Goal: Information Seeking & Learning: Learn about a topic

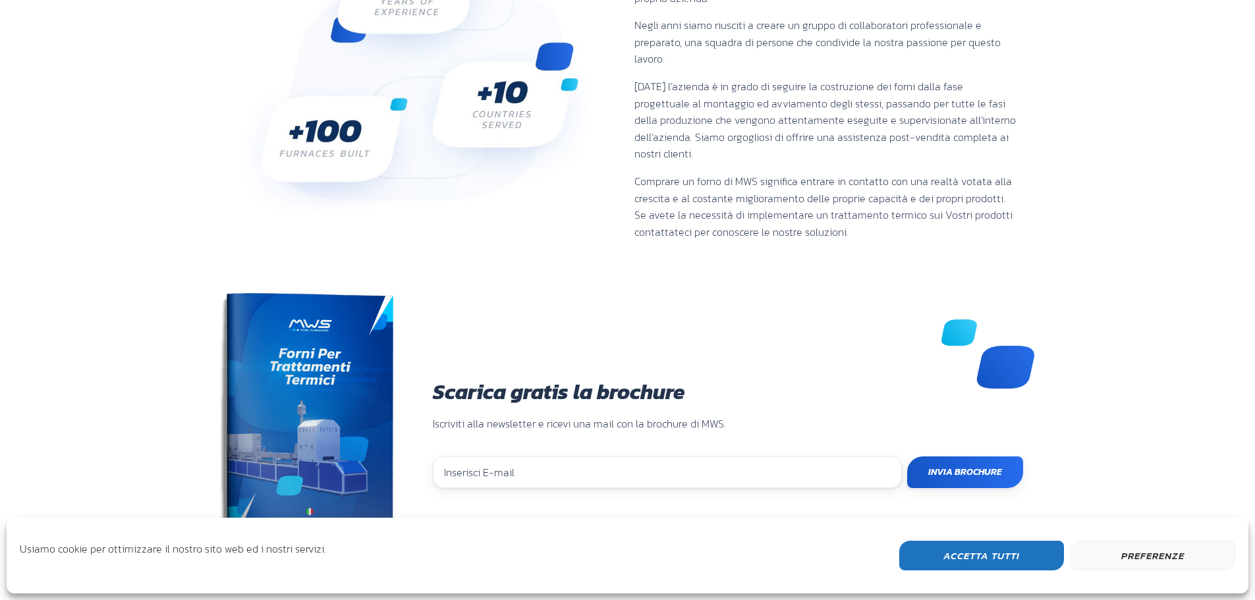
scroll to position [527, 0]
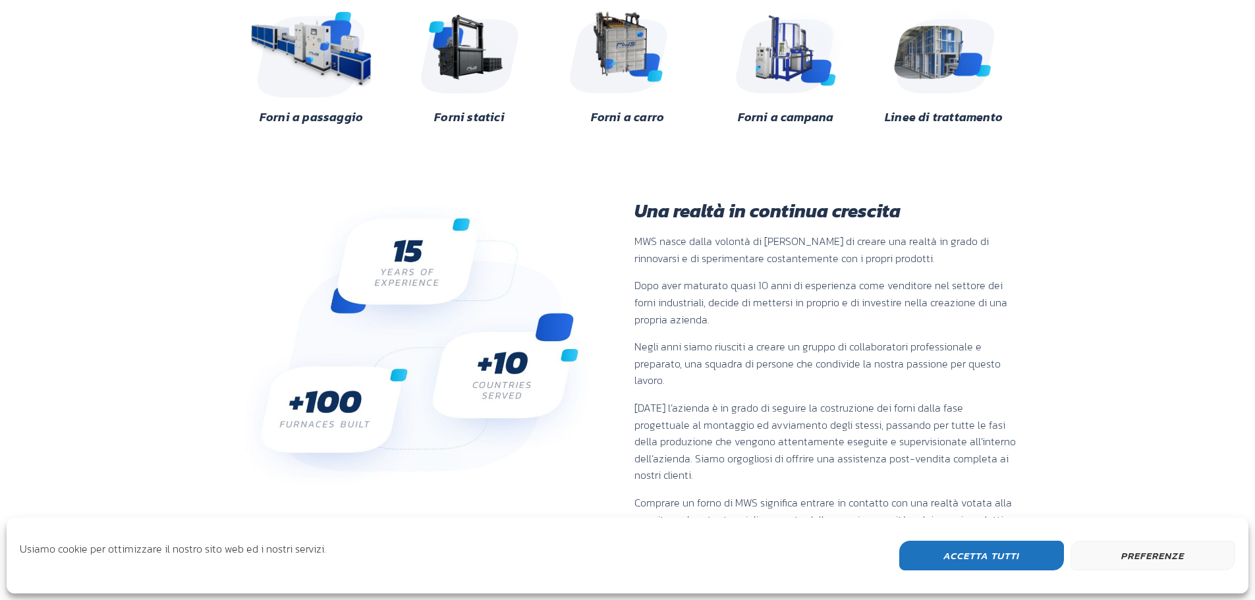
click at [356, 55] on img at bounding box center [312, 50] width 128 height 96
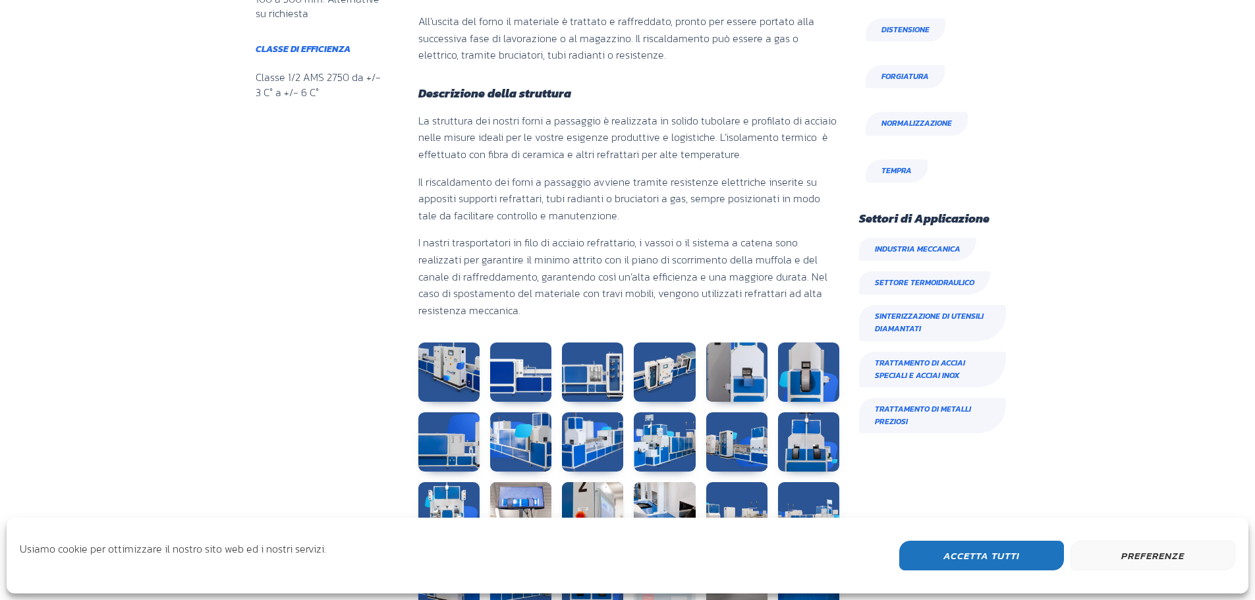
scroll to position [791, 0]
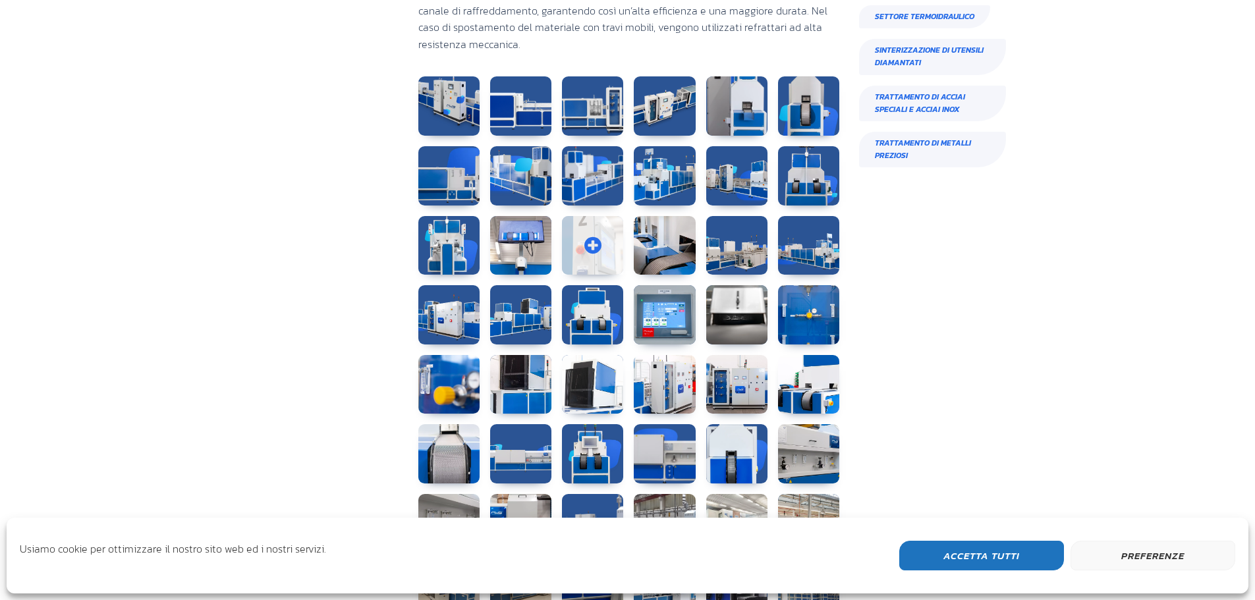
click at [594, 243] on link at bounding box center [592, 245] width 61 height 59
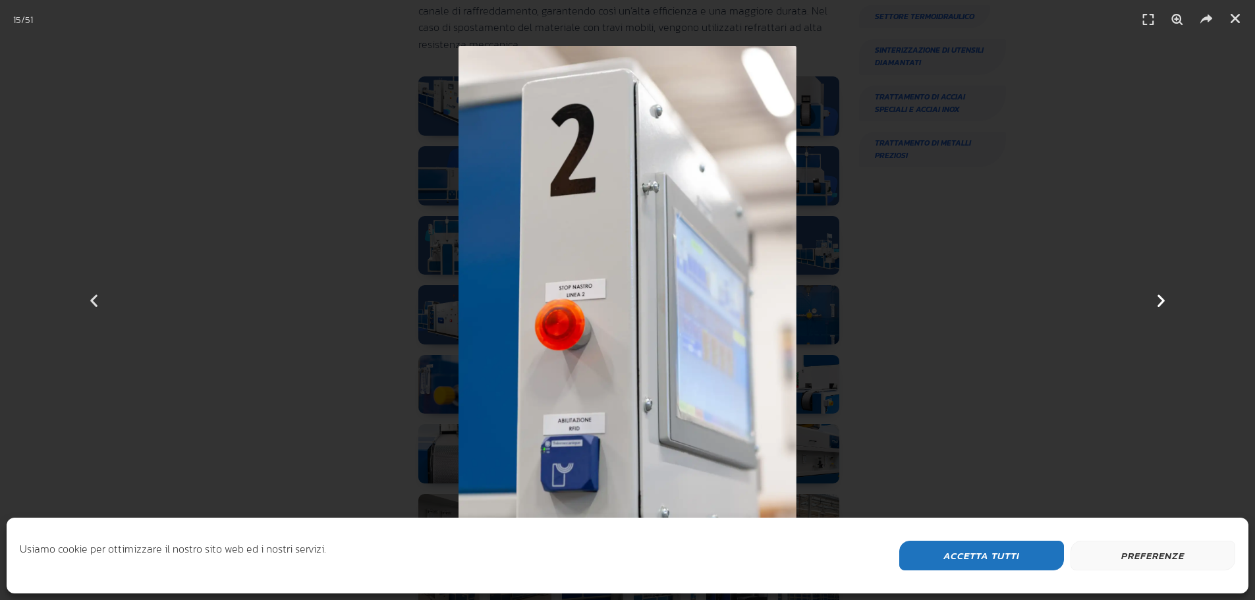
click at [1160, 297] on icon "Next slide" at bounding box center [1161, 300] width 16 height 16
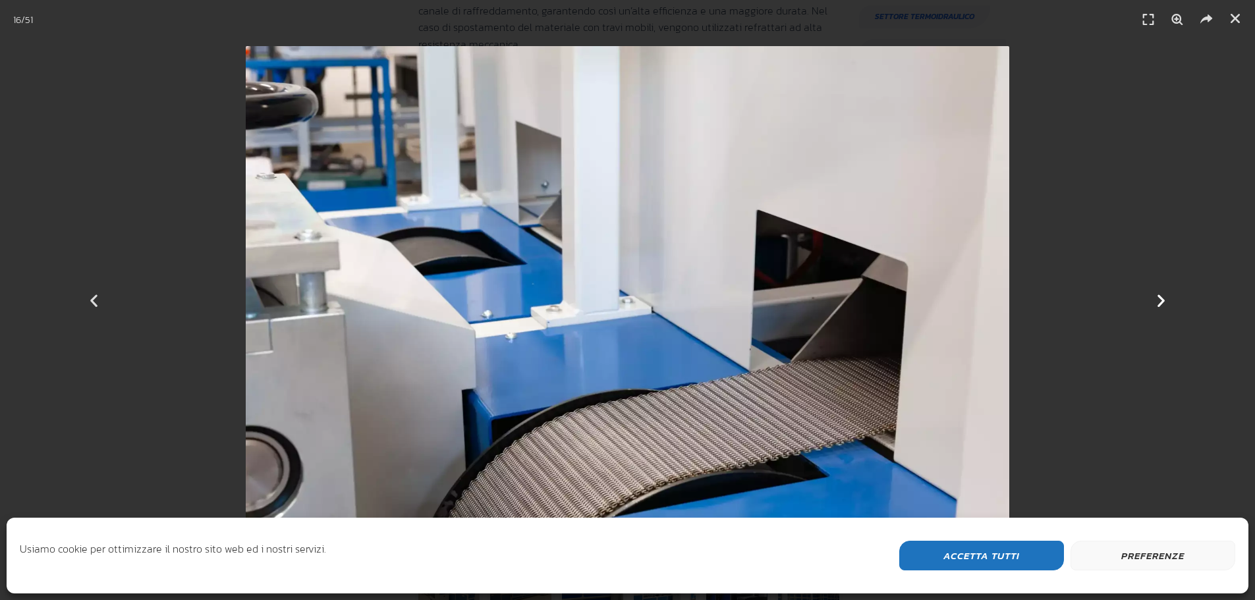
click at [1160, 297] on icon "Next slide" at bounding box center [1161, 300] width 16 height 16
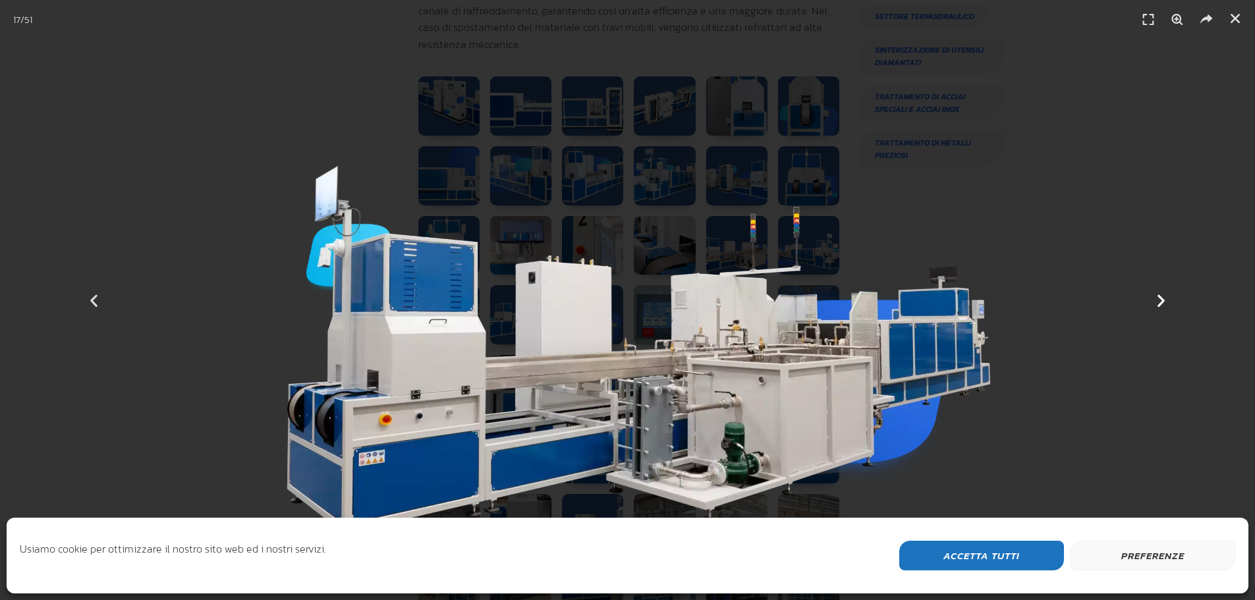
click at [1160, 297] on icon "Next slide" at bounding box center [1161, 300] width 16 height 16
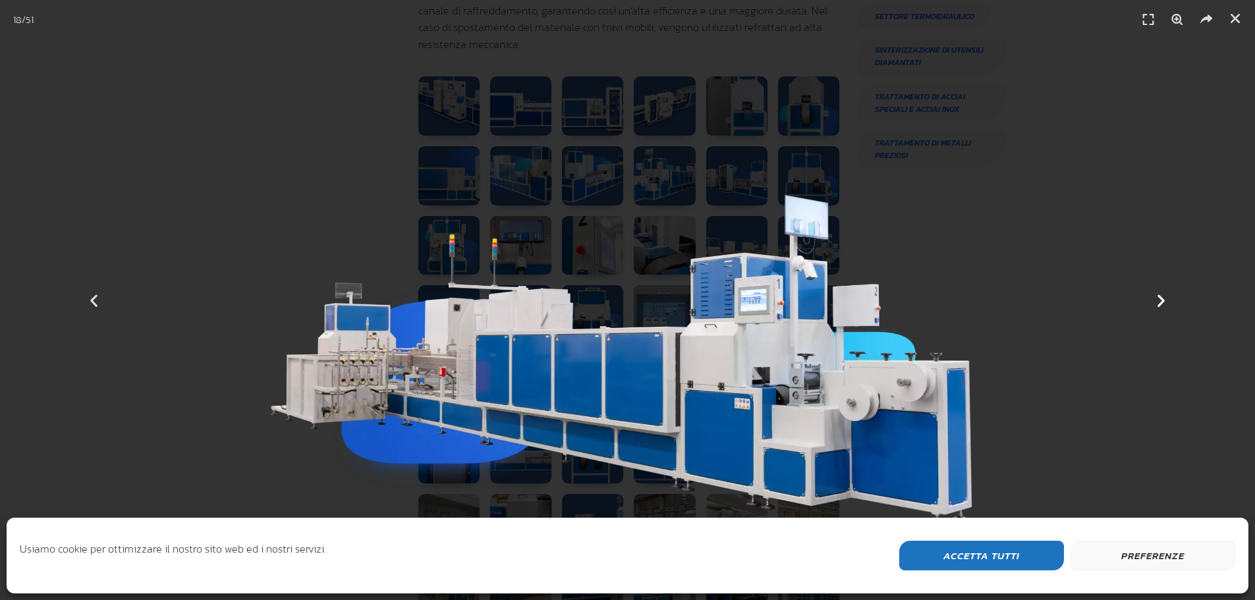
click at [1160, 297] on icon "Next slide" at bounding box center [1161, 300] width 16 height 16
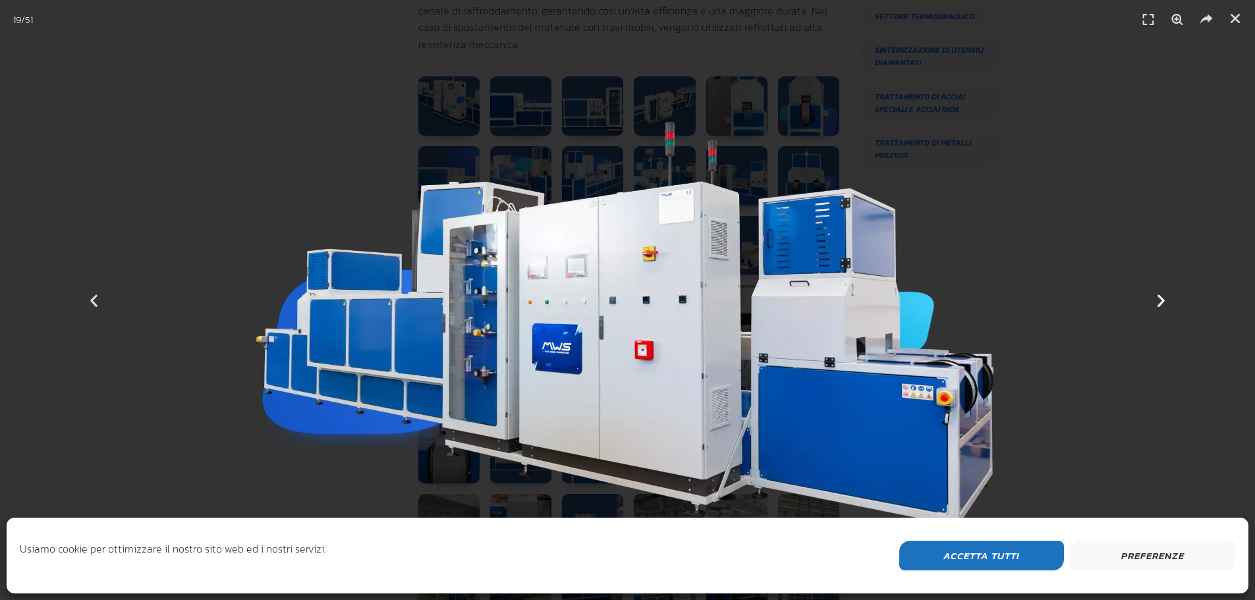
click at [1160, 297] on icon "Next slide" at bounding box center [1161, 300] width 16 height 16
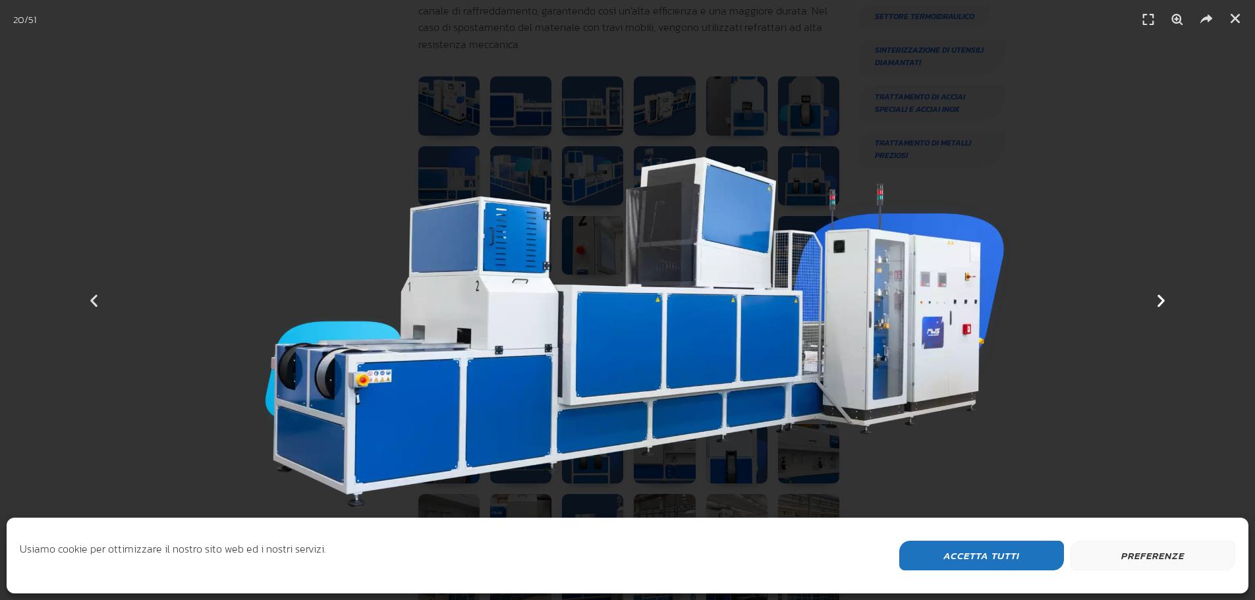
click at [1160, 297] on icon "Next slide" at bounding box center [1161, 300] width 16 height 16
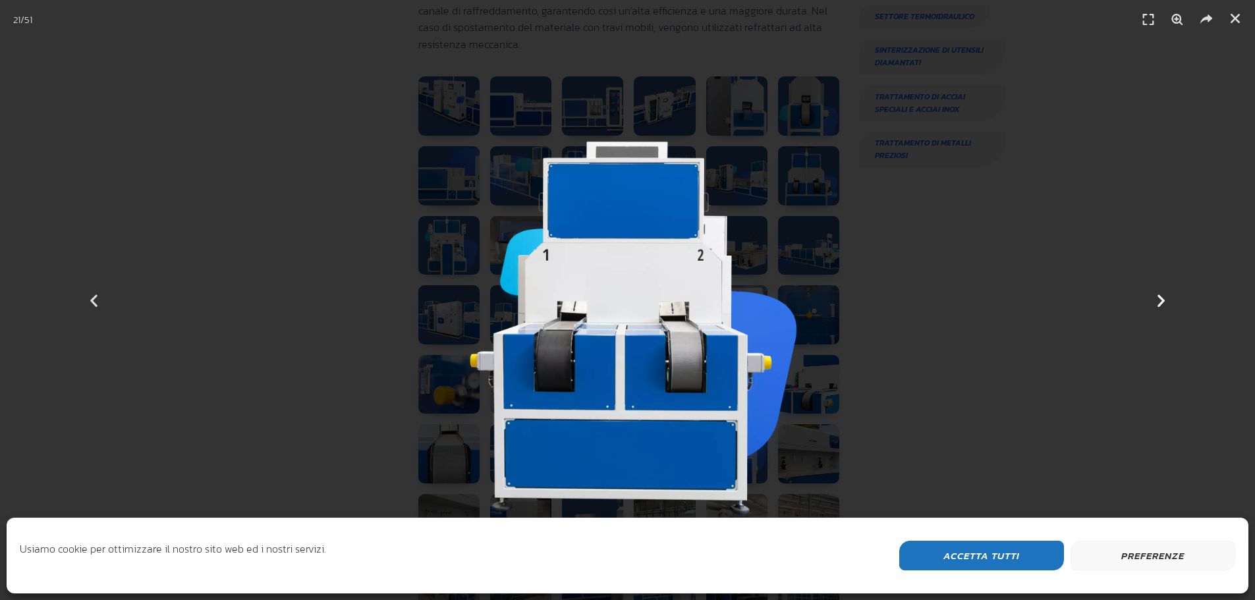
click at [1160, 297] on icon "Next slide" at bounding box center [1161, 300] width 16 height 16
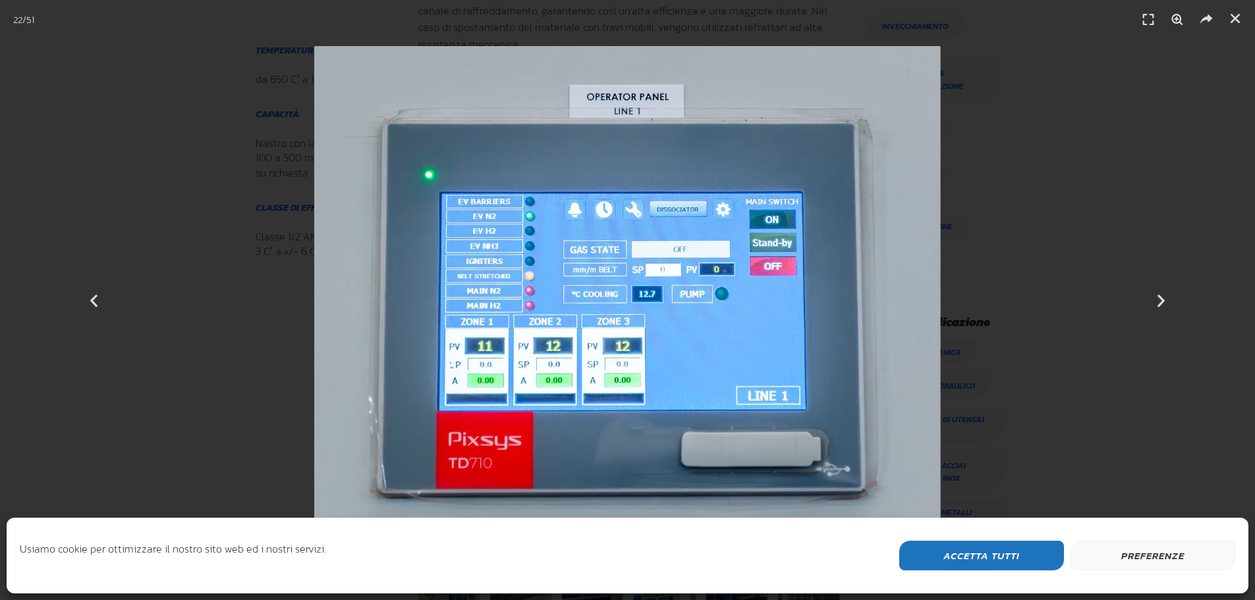
scroll to position [590, 160]
